Goal: Task Accomplishment & Management: Complete application form

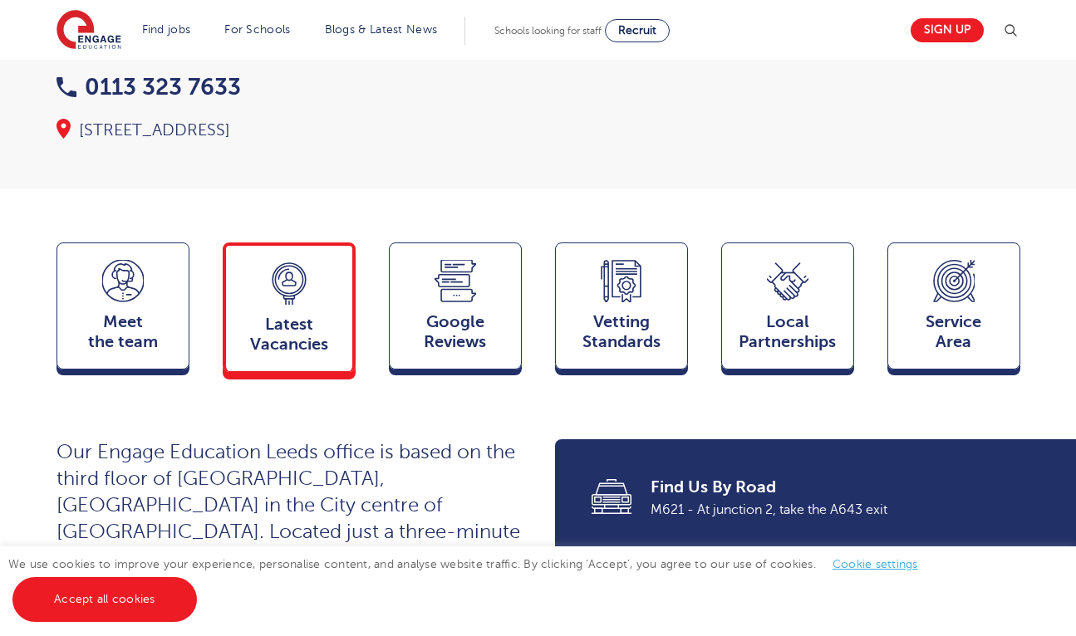
click at [302, 302] on icon at bounding box center [289, 284] width 42 height 42
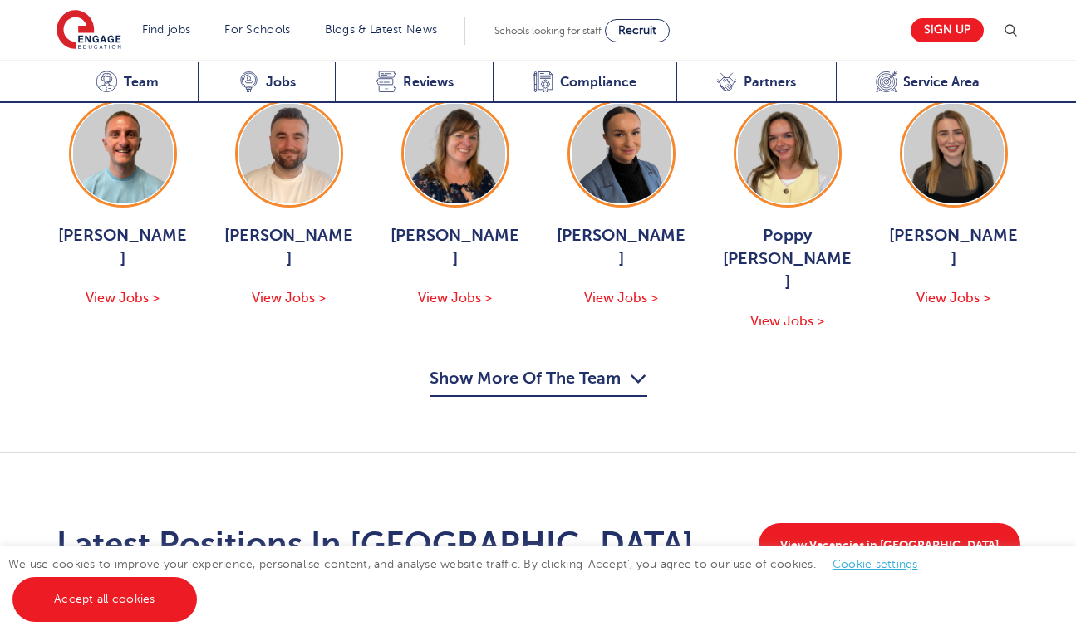
scroll to position [2338, 0]
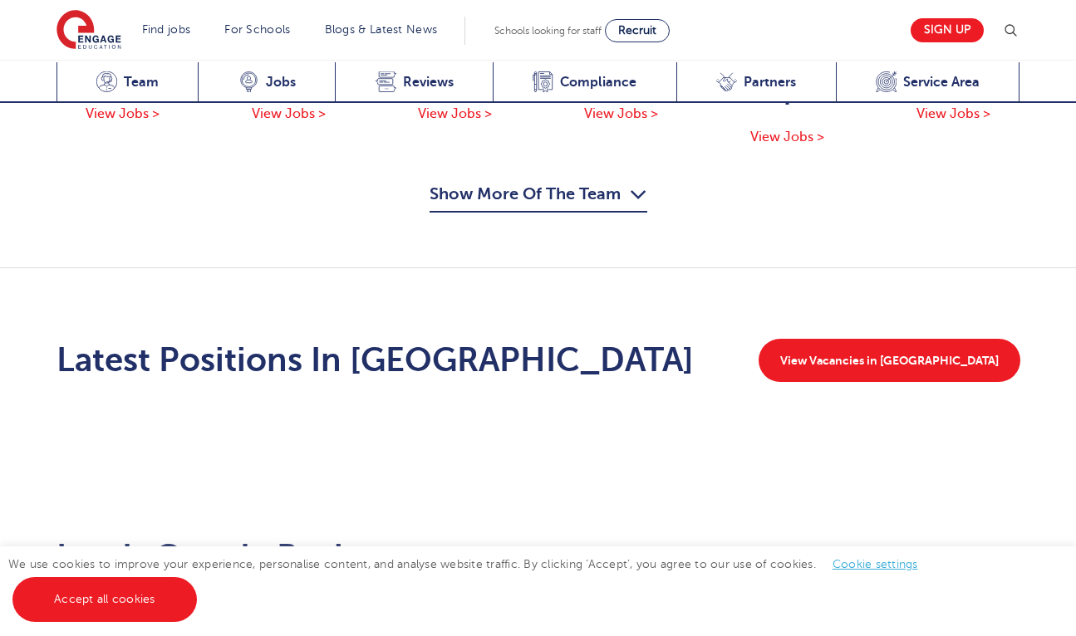
scroll to position [2260, 0]
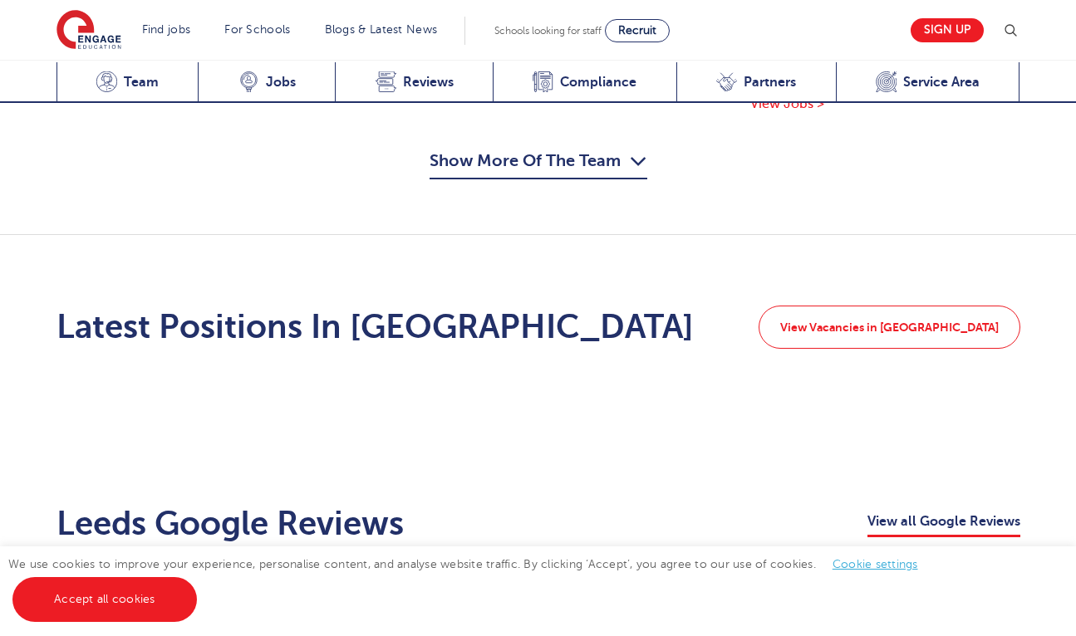
click at [936, 306] on link "View Vacancies in Leeds" at bounding box center [889, 327] width 262 height 43
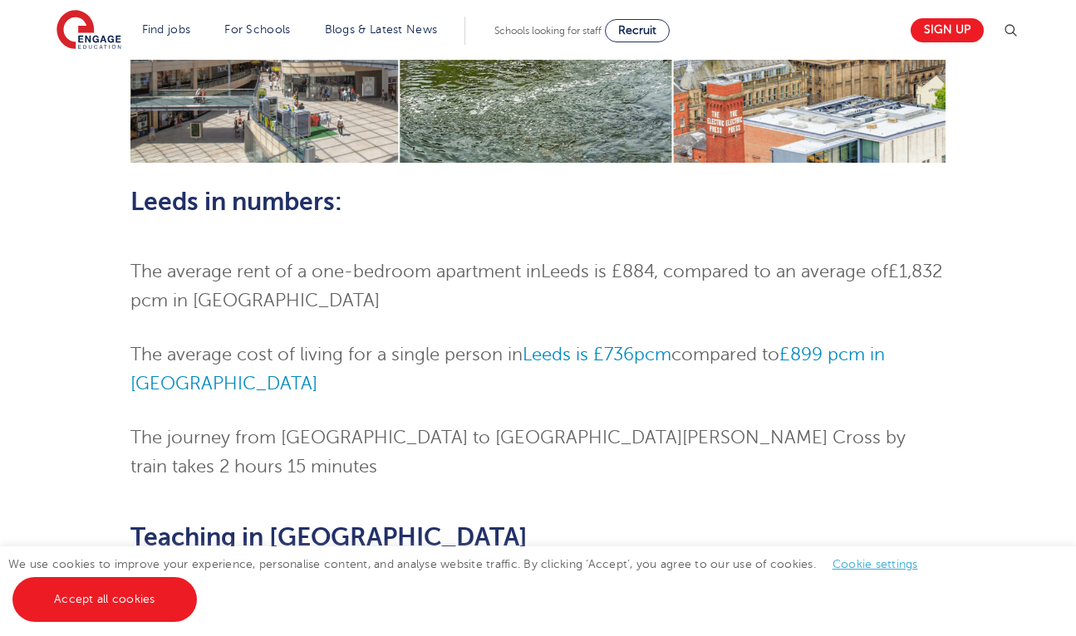
scroll to position [780, 1]
click at [662, 295] on li "The average rent of a one-bedroom apartment in Leeds is £884 , compared to an a…" at bounding box center [537, 286] width 815 height 58
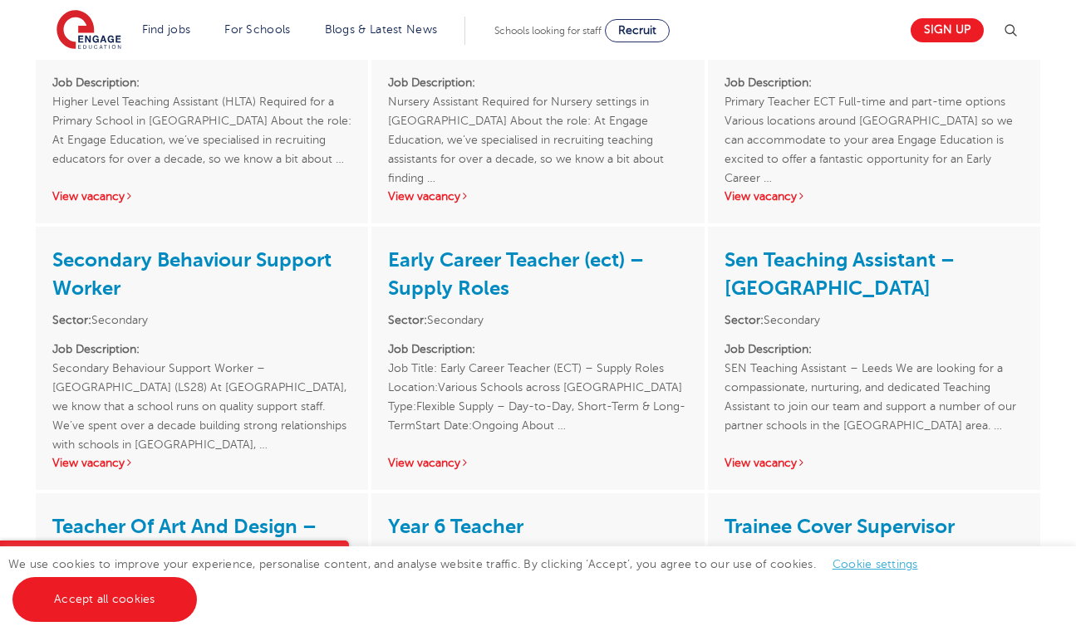
scroll to position [2391, 0]
click at [905, 248] on link "Sen Teaching Assistant – Leeds" at bounding box center [839, 274] width 230 height 52
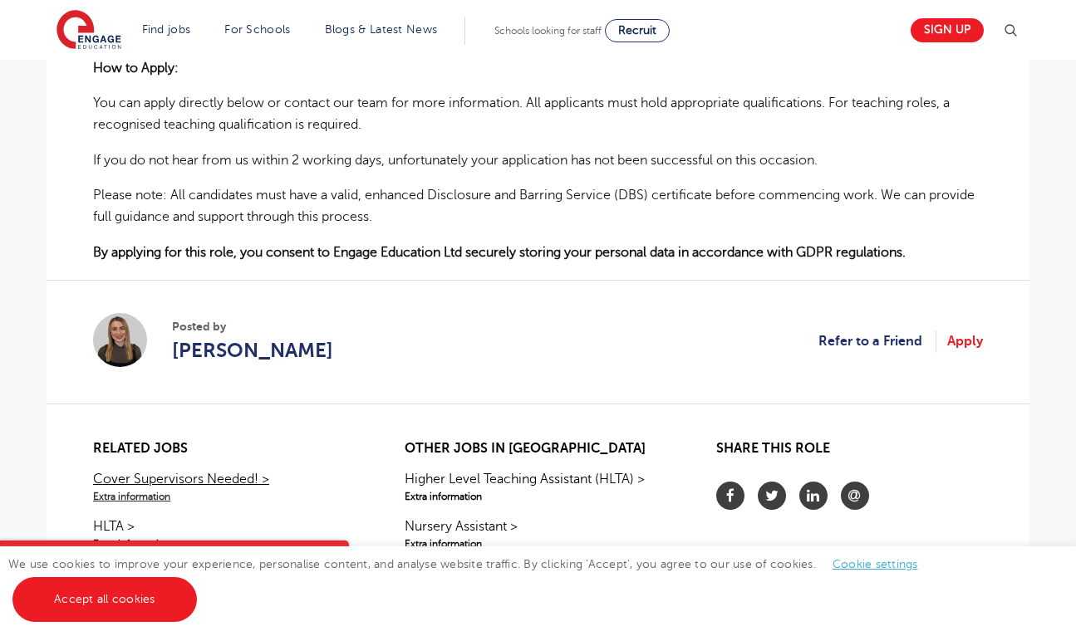
scroll to position [1048, 0]
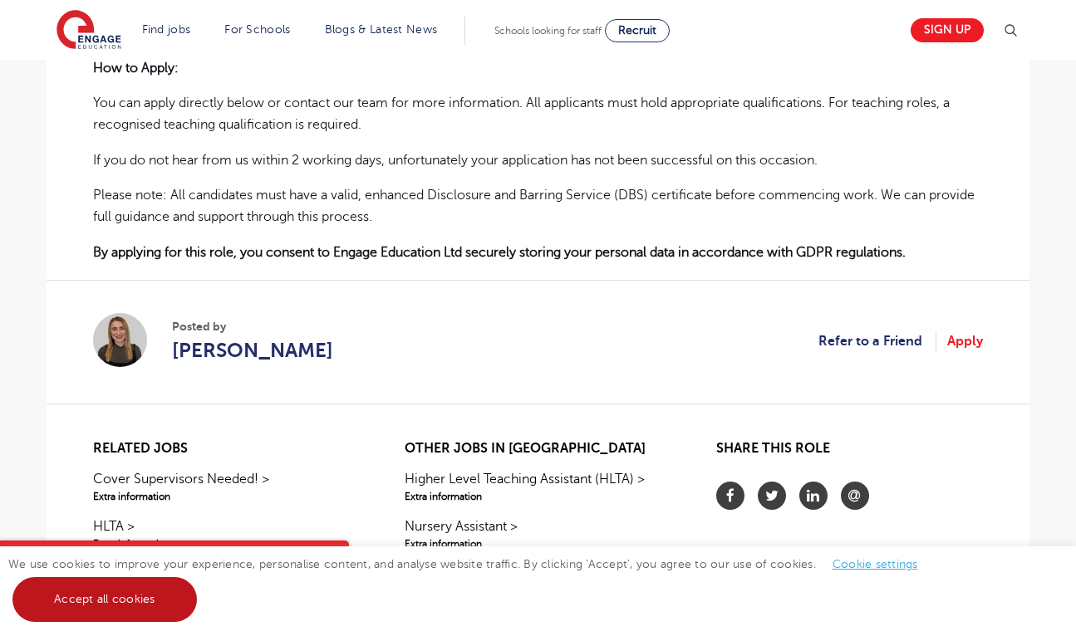
click at [149, 592] on link "Accept all cookies" at bounding box center [104, 599] width 184 height 45
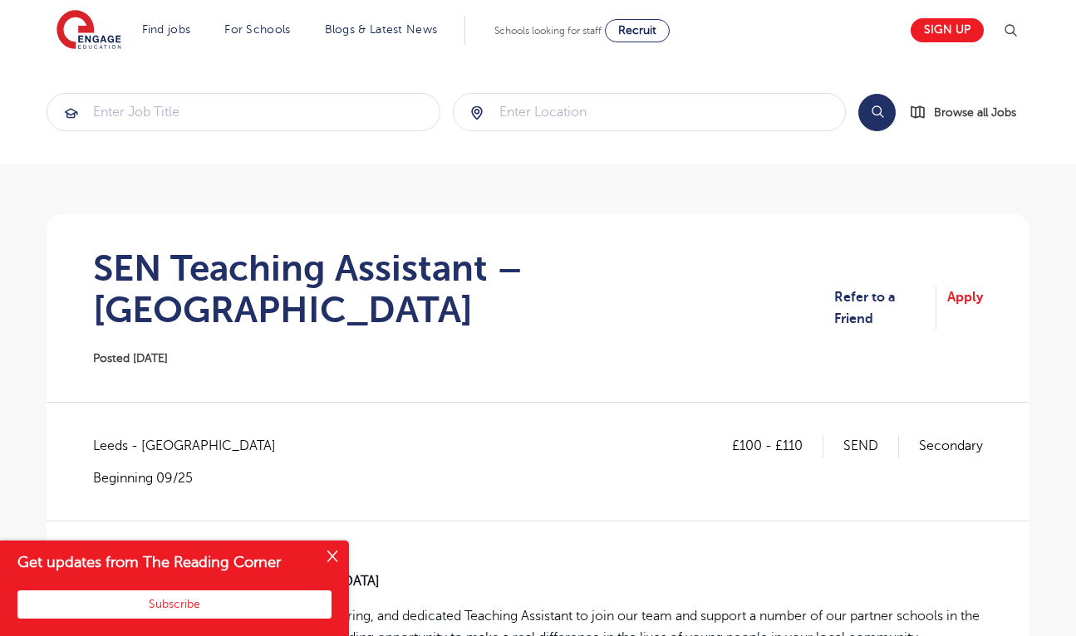
scroll to position [0, 0]
click at [972, 294] on link "Apply" at bounding box center [965, 309] width 36 height 44
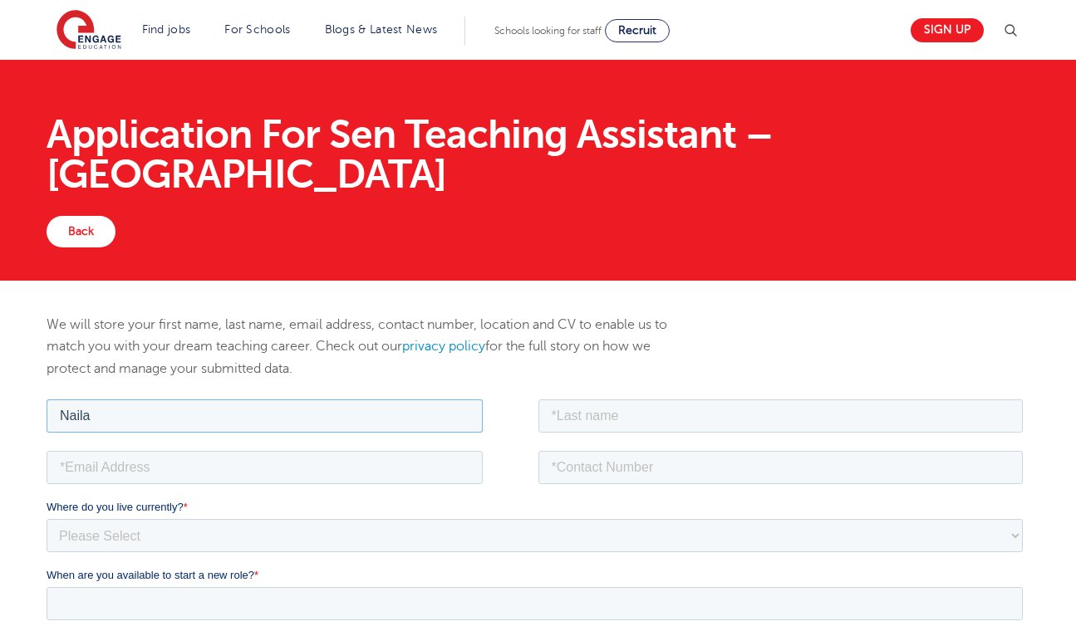
type input "Naila"
type input "Rawaha"
type input "07787170204"
click at [457, 449] on div at bounding box center [293, 465] width 492 height 37
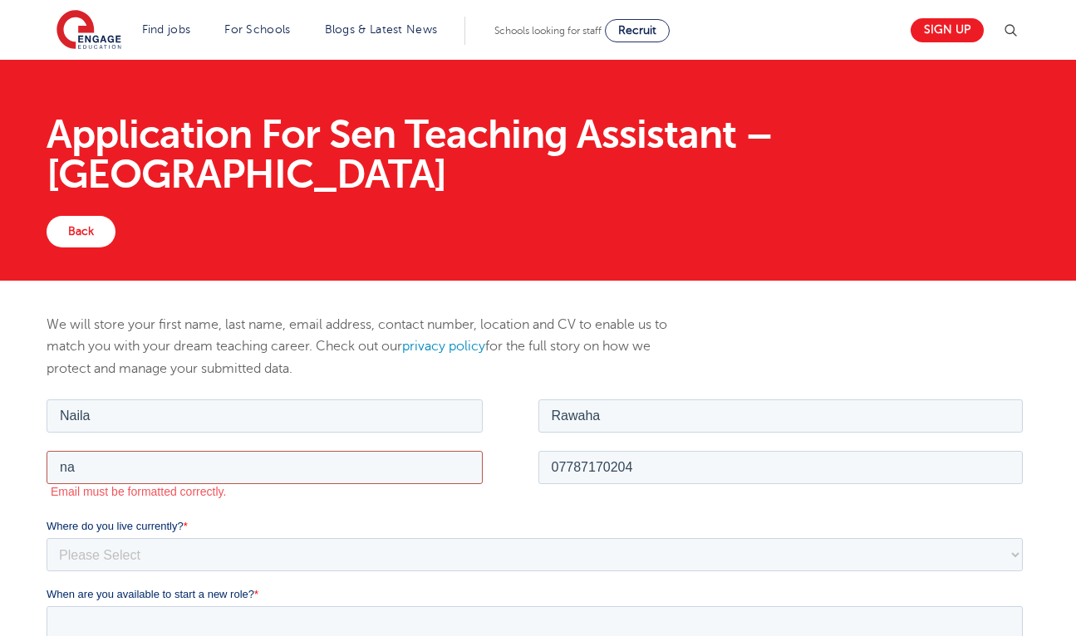
click at [192, 478] on input "na" at bounding box center [265, 466] width 436 height 33
type input "nailarawaha7@"
